Goal: Task Accomplishment & Management: Manage account settings

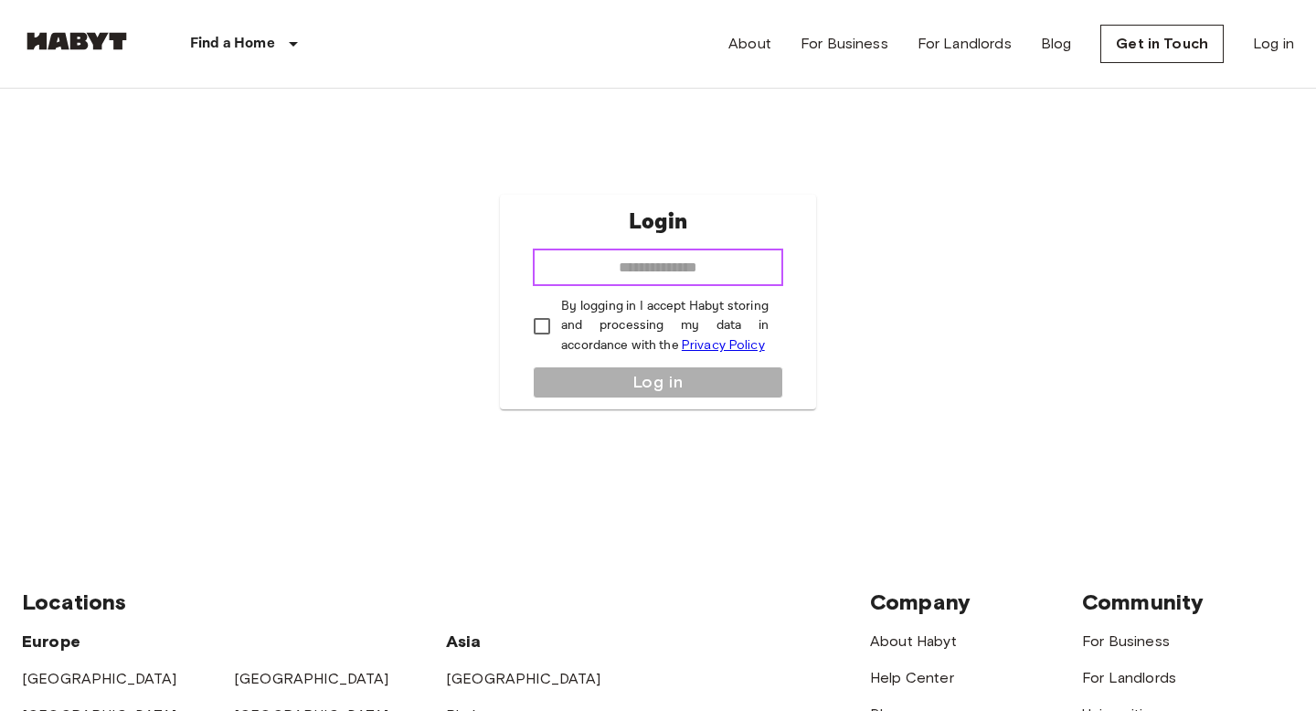
click at [665, 268] on input "email" at bounding box center [658, 268] width 250 height 37
type input "**********"
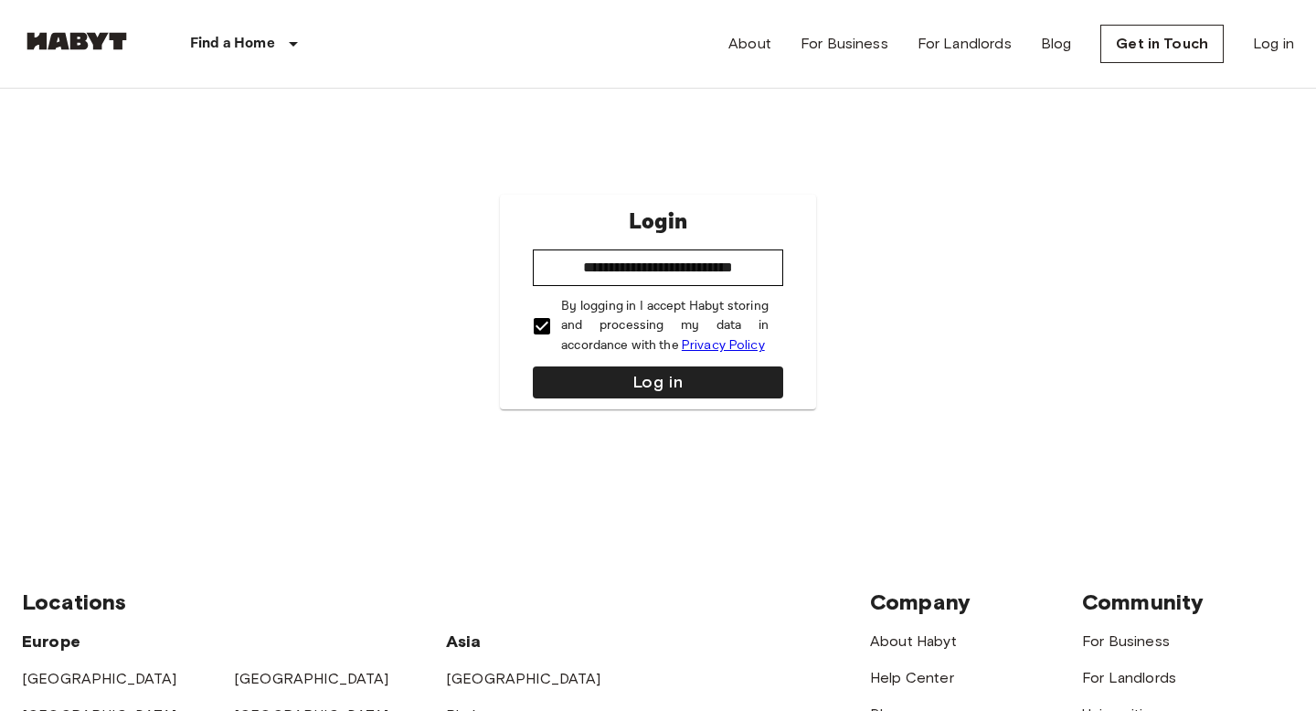
click at [622, 401] on div "**********" at bounding box center [658, 302] width 316 height 215
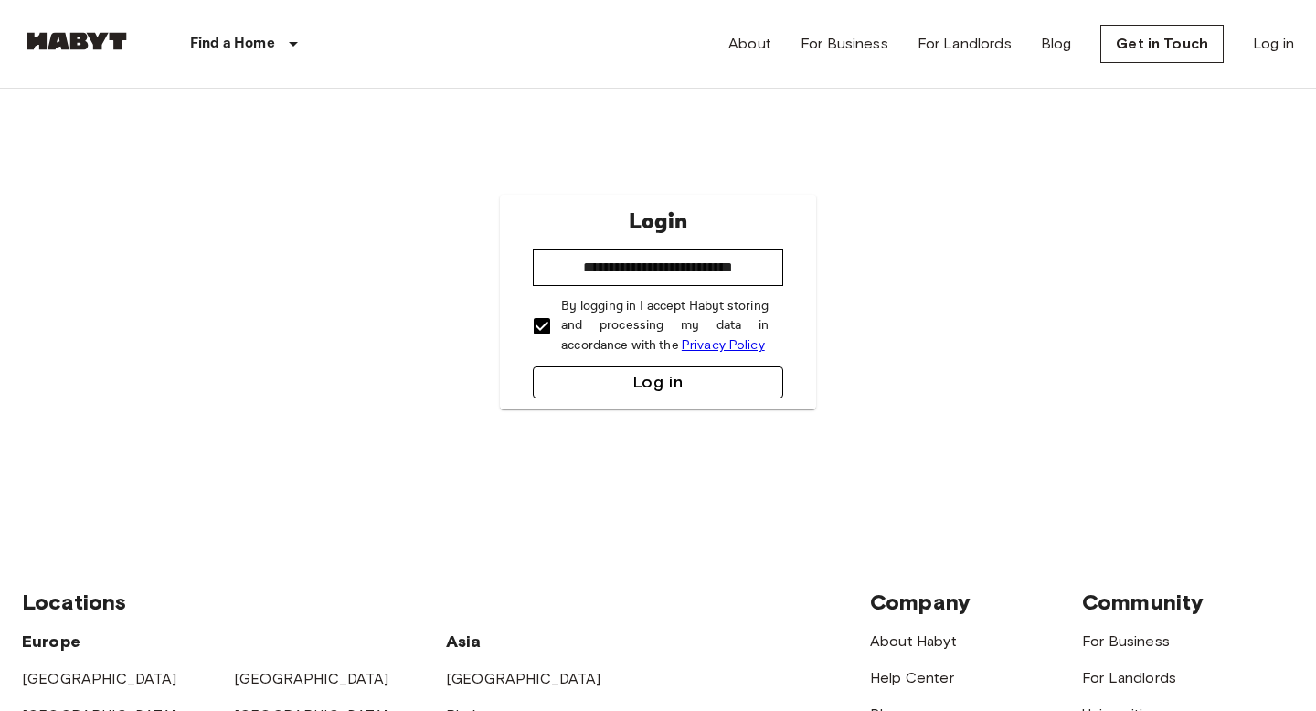
click at [622, 394] on button "Log in" at bounding box center [658, 383] width 250 height 32
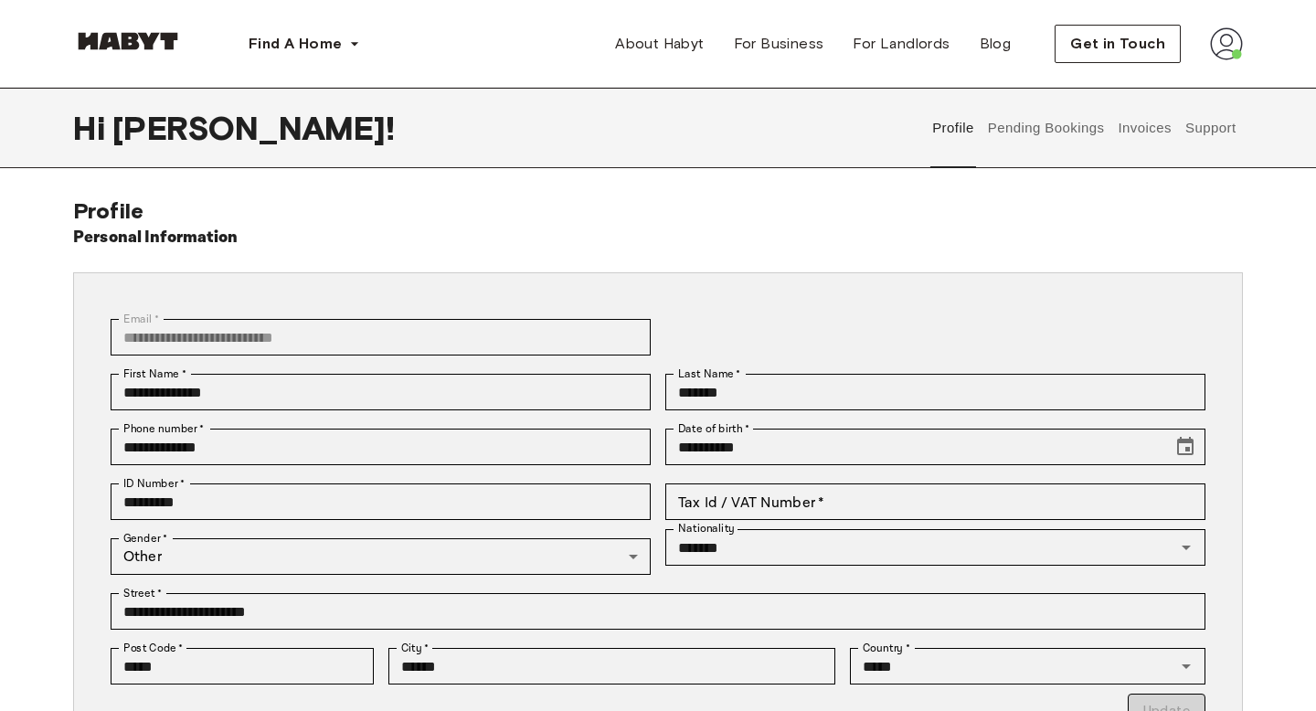
click at [1224, 53] on img at bounding box center [1226, 43] width 33 height 33
click at [1210, 94] on div "Profile Log out" at bounding box center [1188, 104] width 110 height 88
click at [1226, 59] on img at bounding box center [1226, 43] width 33 height 33
click at [1161, 84] on span "Profile" at bounding box center [1171, 86] width 46 height 22
click at [1219, 50] on img at bounding box center [1226, 43] width 33 height 33
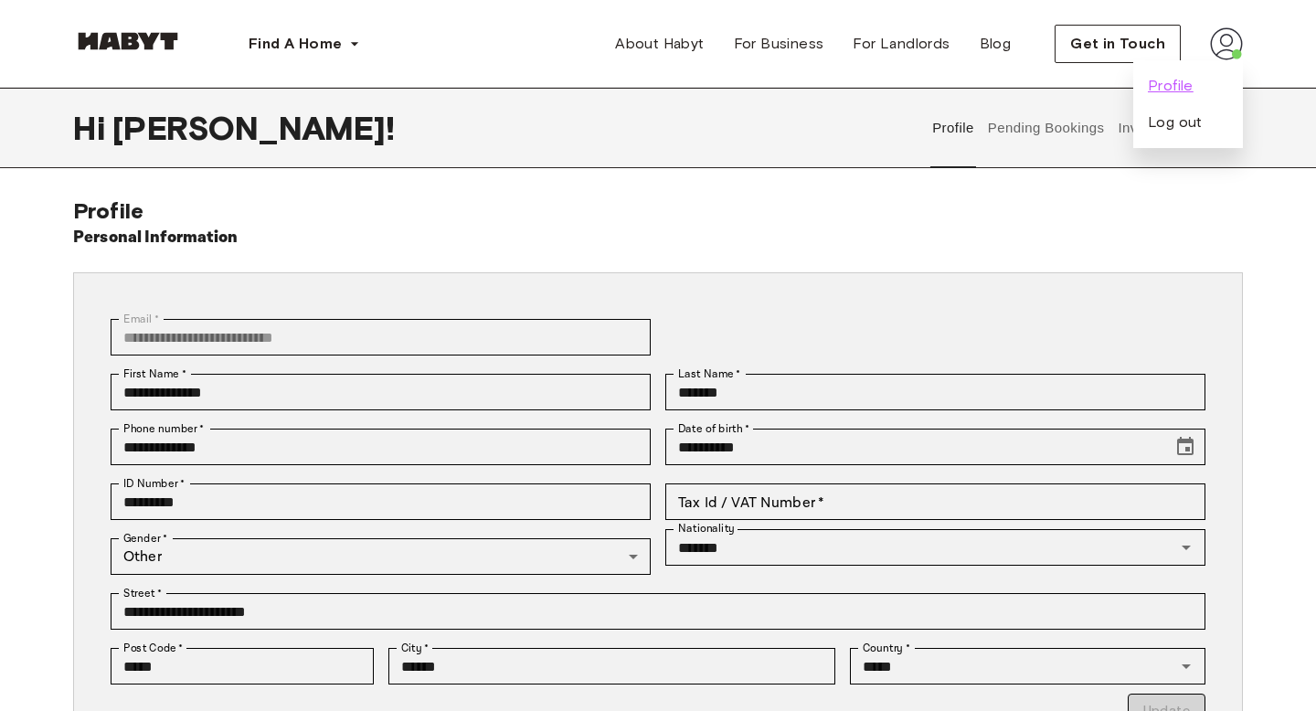
click at [1170, 88] on span "Profile" at bounding box center [1171, 86] width 46 height 22
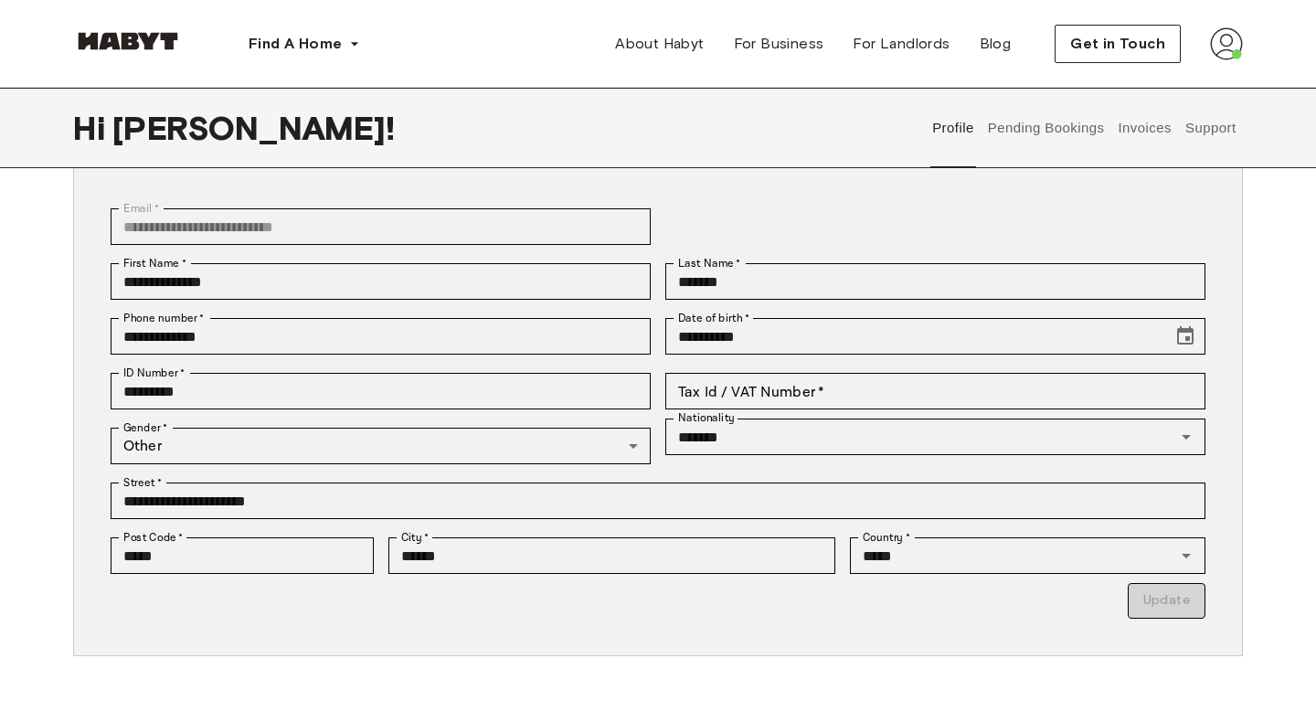
scroll to position [112, 0]
click at [1032, 140] on button "Pending Bookings" at bounding box center [1046, 128] width 122 height 80
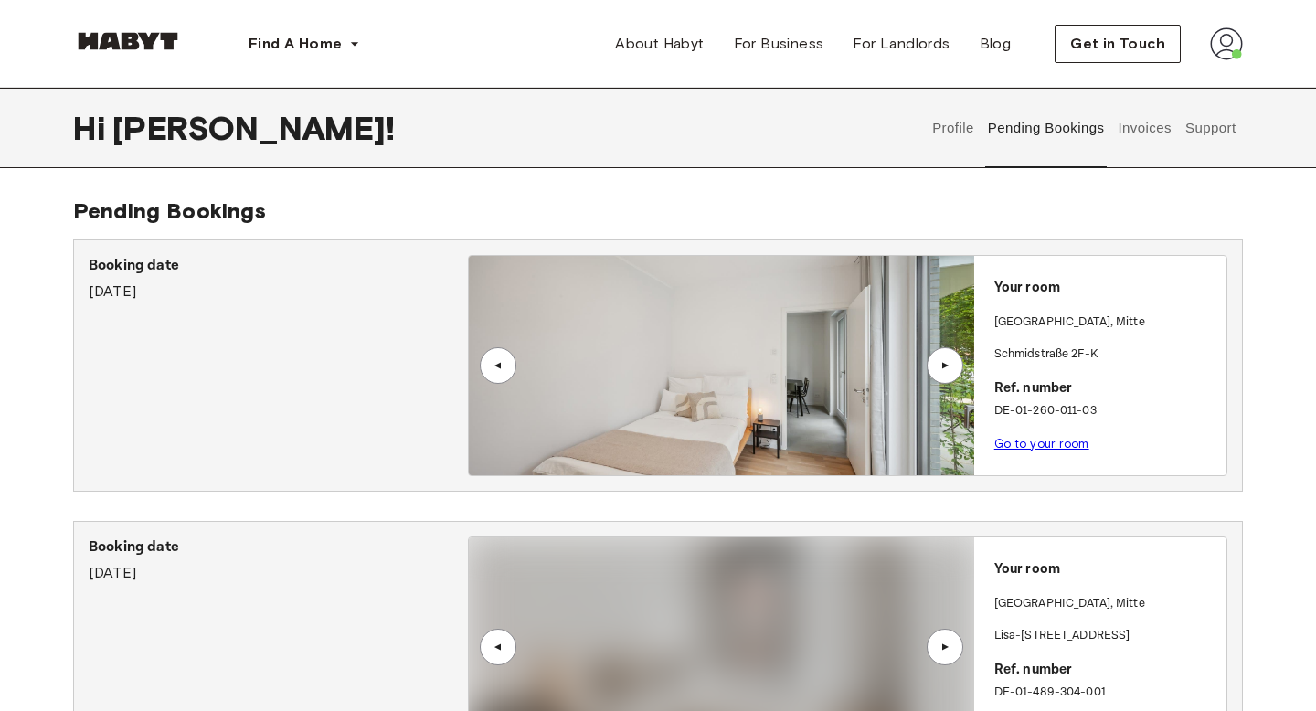
click at [1196, 139] on button "Support" at bounding box center [1211, 128] width 56 height 80
